Goal: Transaction & Acquisition: Purchase product/service

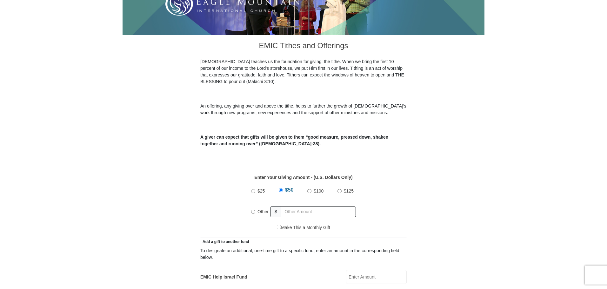
scroll to position [159, 0]
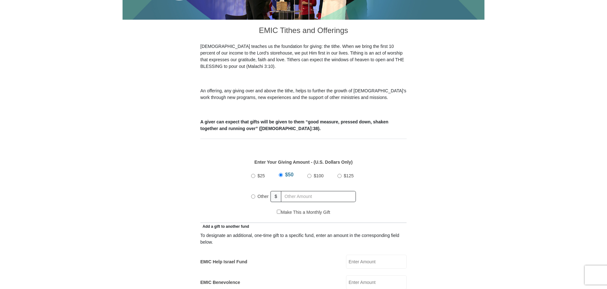
click at [253, 195] on input "Other" at bounding box center [253, 197] width 4 height 4
radio input "true"
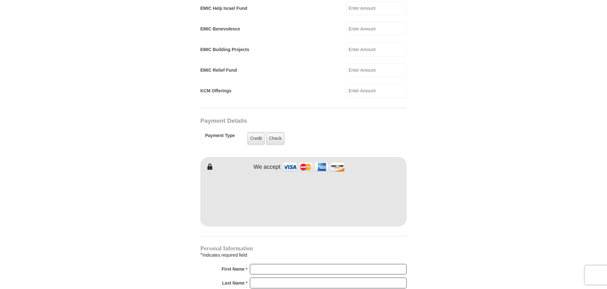
scroll to position [413, 0]
type input "210.00"
click at [364, 84] on input "KCM Offerings" at bounding box center [376, 91] width 61 height 14
type input "20.00"
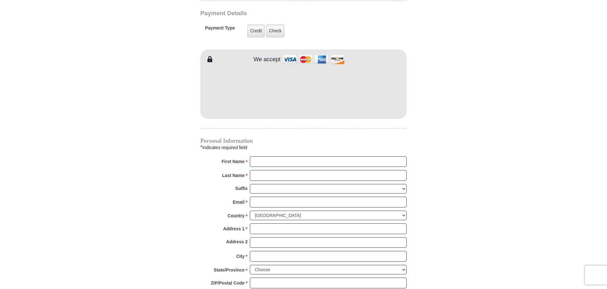
scroll to position [540, 0]
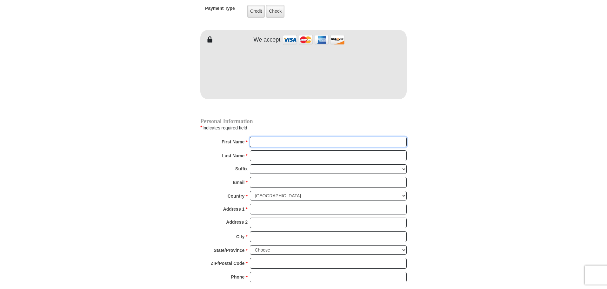
click at [264, 137] on input "First Name *" at bounding box center [328, 142] width 157 height 11
type input "[PERSON_NAME]"
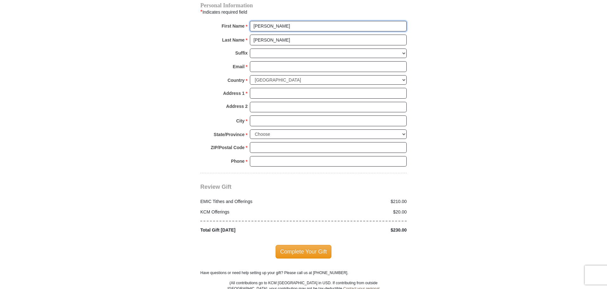
scroll to position [667, 0]
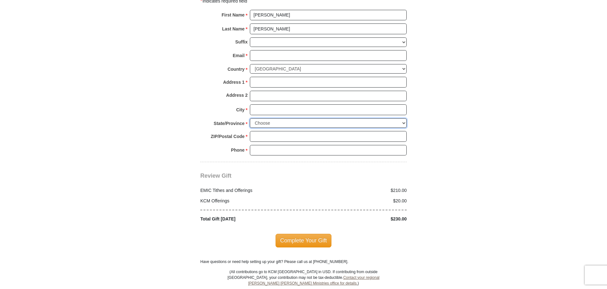
click at [401, 118] on select "Choose [US_STATE] [US_STATE] [US_STATE] [US_STATE] [US_STATE] Armed Forces Amer…" at bounding box center [328, 123] width 157 height 10
select select "SC"
click at [263, 131] on input "ZIP/Postal Code *" at bounding box center [328, 136] width 157 height 11
type input "29645"
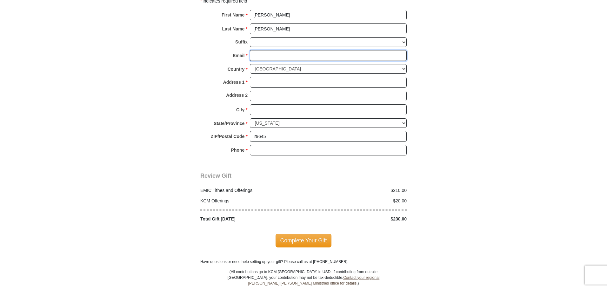
type input "[EMAIL_ADDRESS][DOMAIN_NAME]"
type input "[STREET_ADDRESS]"
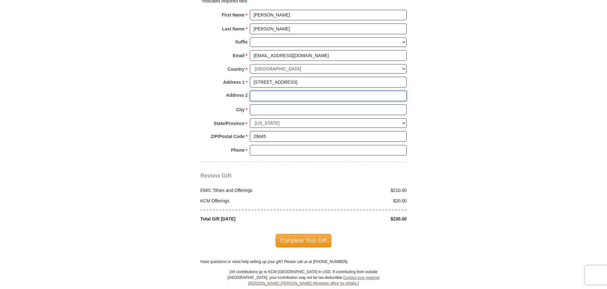
type input "None"
type input "gray court"
type input "8649053713"
click at [280, 50] on input "[EMAIL_ADDRESS][DOMAIN_NAME]" at bounding box center [328, 55] width 157 height 11
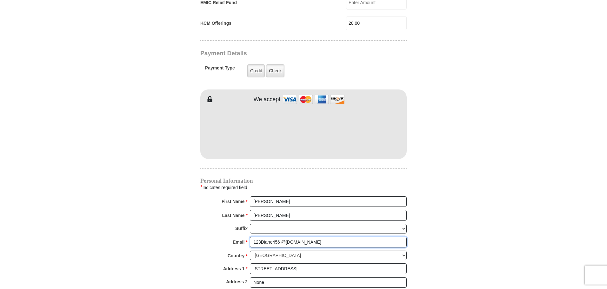
scroll to position [476, 0]
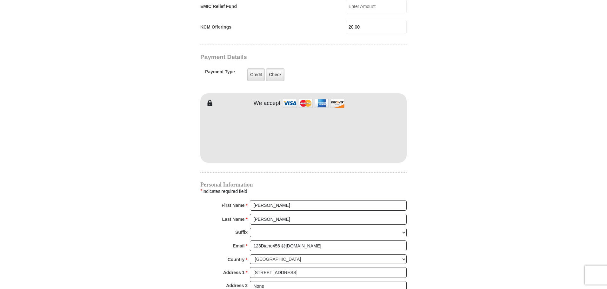
drag, startPoint x: 112, startPoint y: 126, endPoint x: 118, endPoint y: 125, distance: 6.7
click at [112, 126] on body "[GEOGRAPHIC_DATA][DEMOGRAPHIC_DATA] Online Giving Because of gifts like yours, …" at bounding box center [303, 105] width 607 height 1163
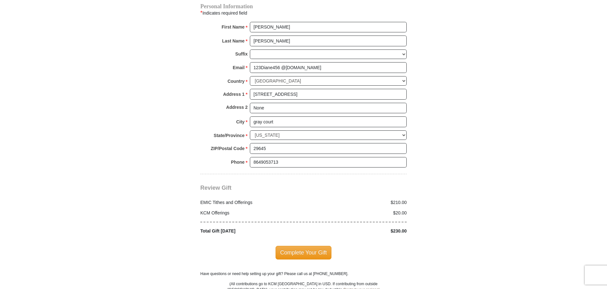
scroll to position [667, 0]
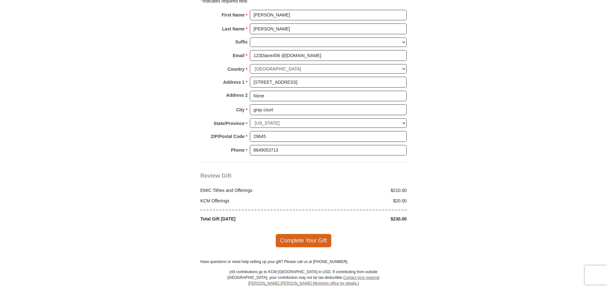
click at [307, 234] on span "Complete Your Gift" at bounding box center [304, 240] width 56 height 13
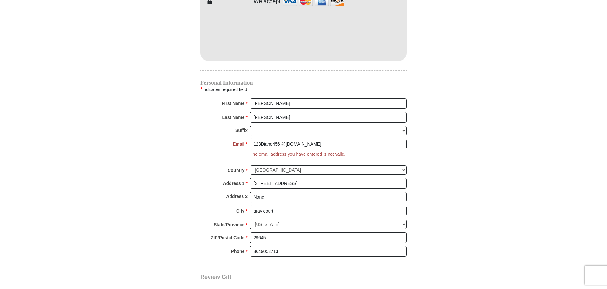
scroll to position [577, 0]
click at [280, 140] on input "123Diane456 @[DOMAIN_NAME]" at bounding box center [328, 145] width 157 height 11
click at [281, 140] on input "123Diane456 @[DOMAIN_NAME]" at bounding box center [328, 145] width 157 height 11
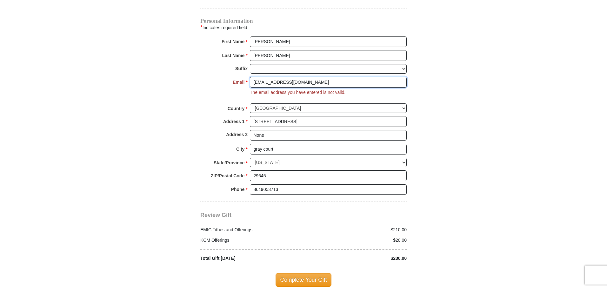
scroll to position [641, 0]
type input "[EMAIL_ADDRESS][DOMAIN_NAME]"
click at [306, 273] on span "Complete Your Gift" at bounding box center [304, 279] width 56 height 13
